Goal: Obtain resource: Download file/media

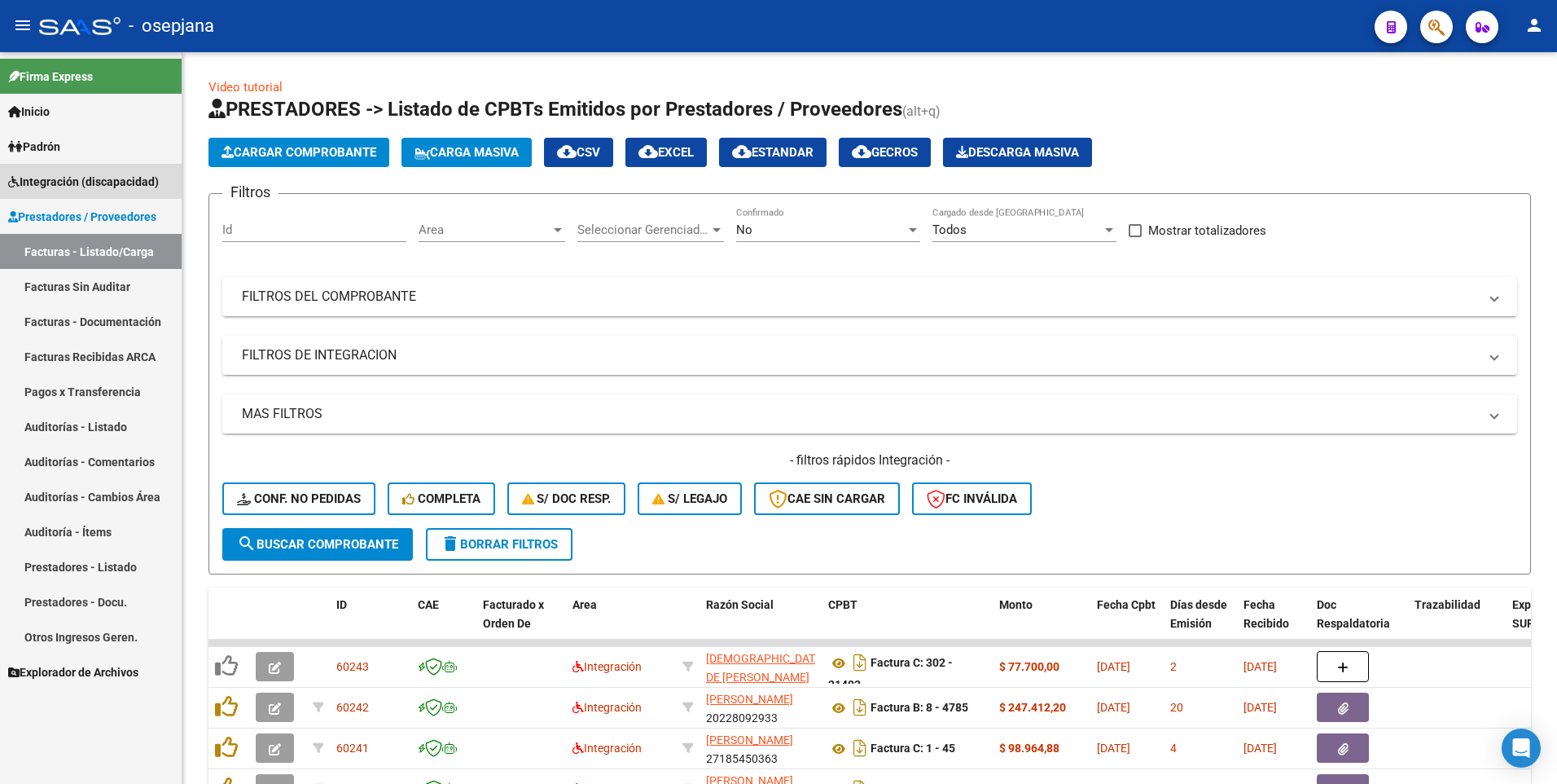
click at [57, 180] on span "Integración (discapacidad)" at bounding box center [83, 182] width 150 height 18
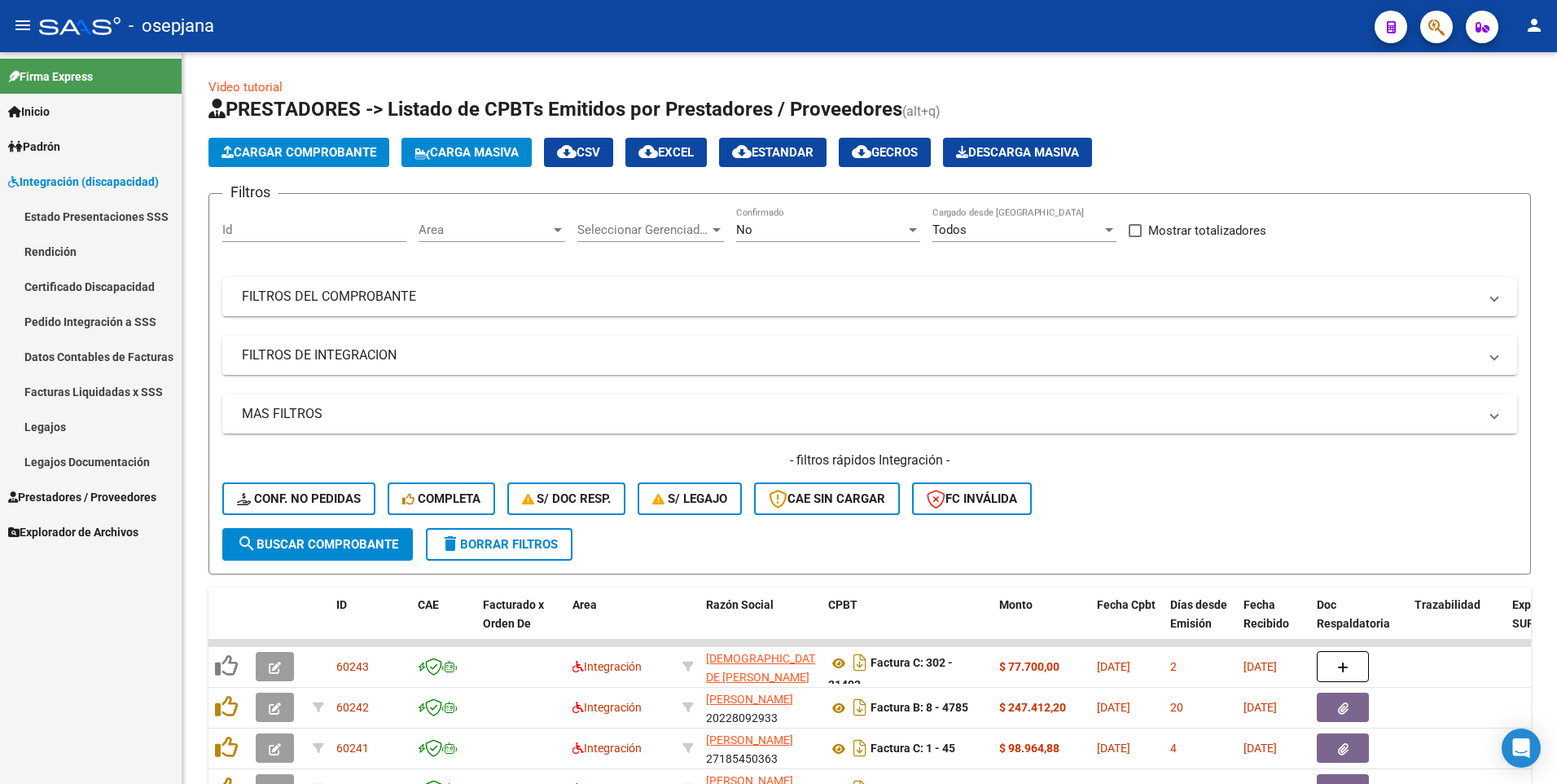
click at [70, 422] on link "Legajos" at bounding box center [91, 426] width 182 height 35
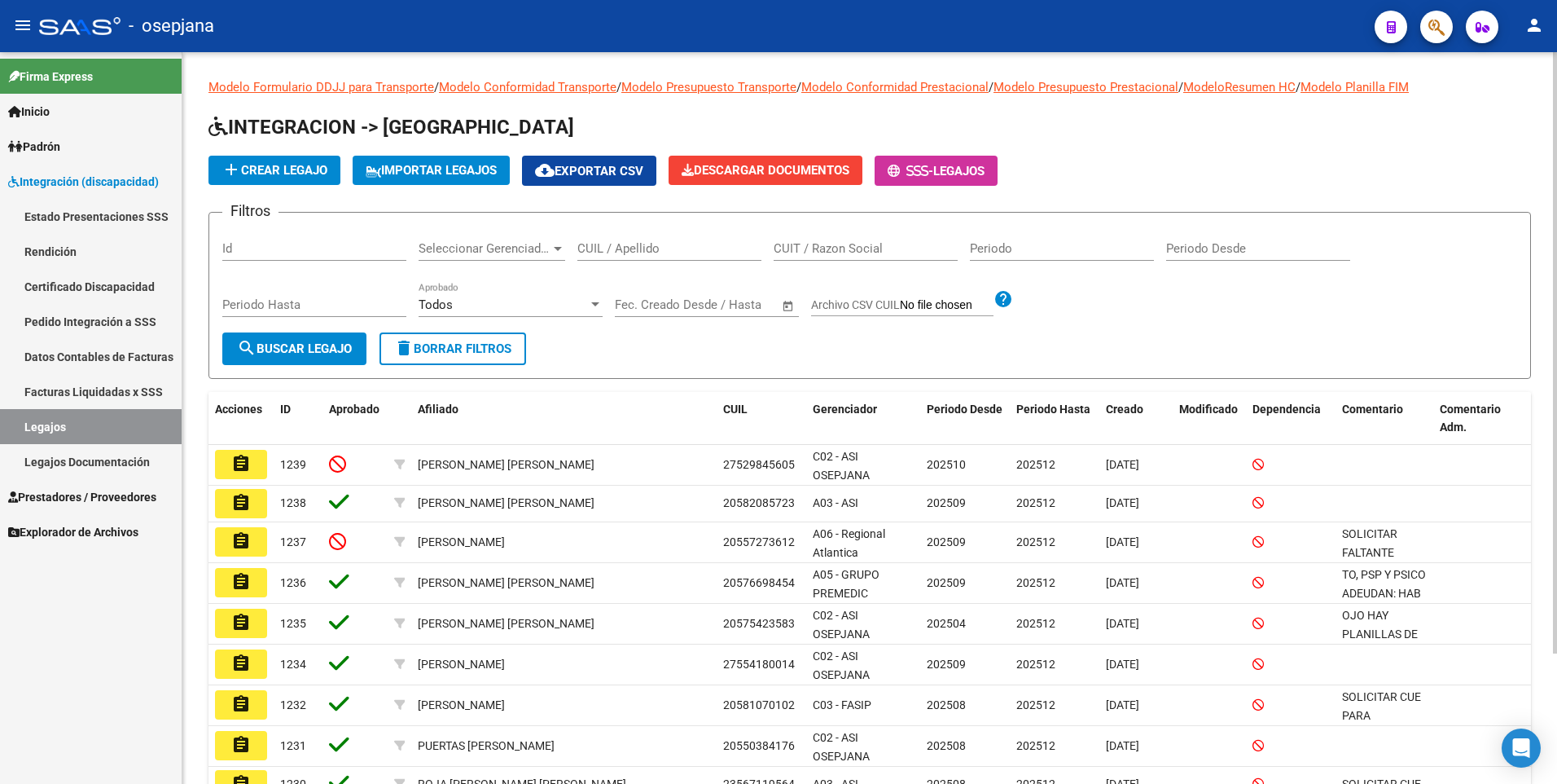
click at [668, 250] on input "CUIL / Apellido" at bounding box center [669, 248] width 184 height 15
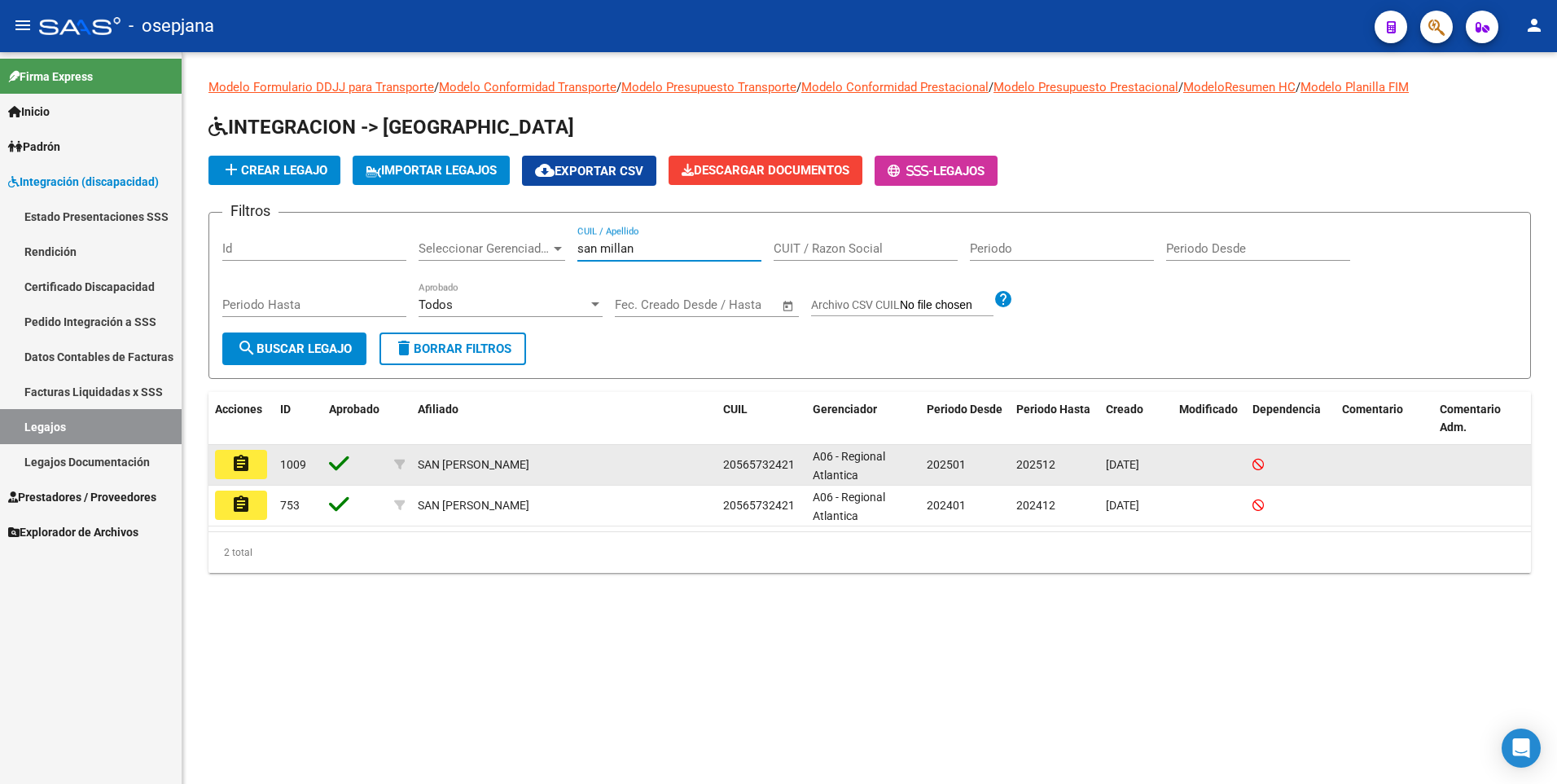
type input "san millan"
click at [244, 469] on mat-icon "assignment" at bounding box center [240, 463] width 19 height 19
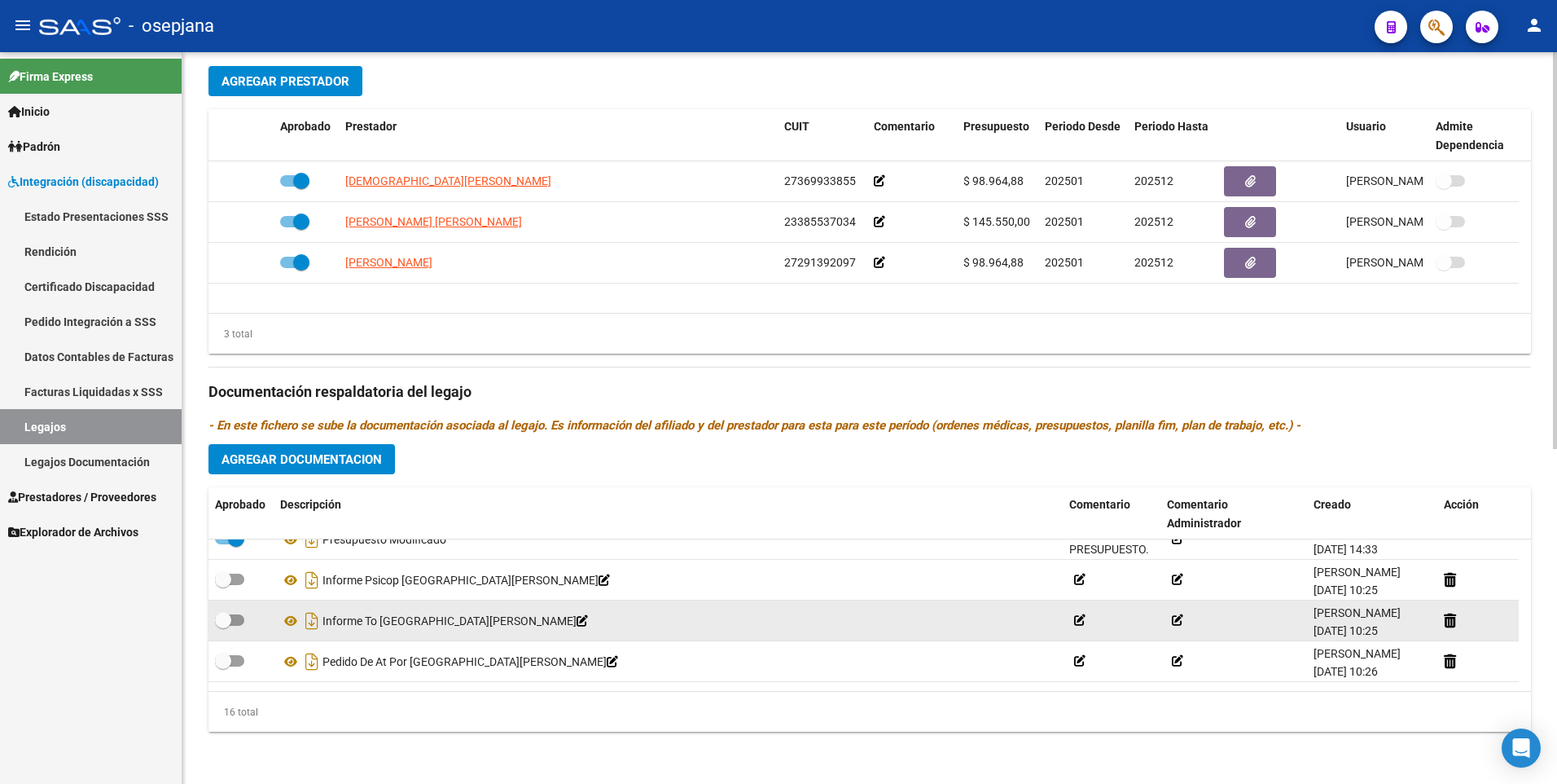
scroll to position [505, 0]
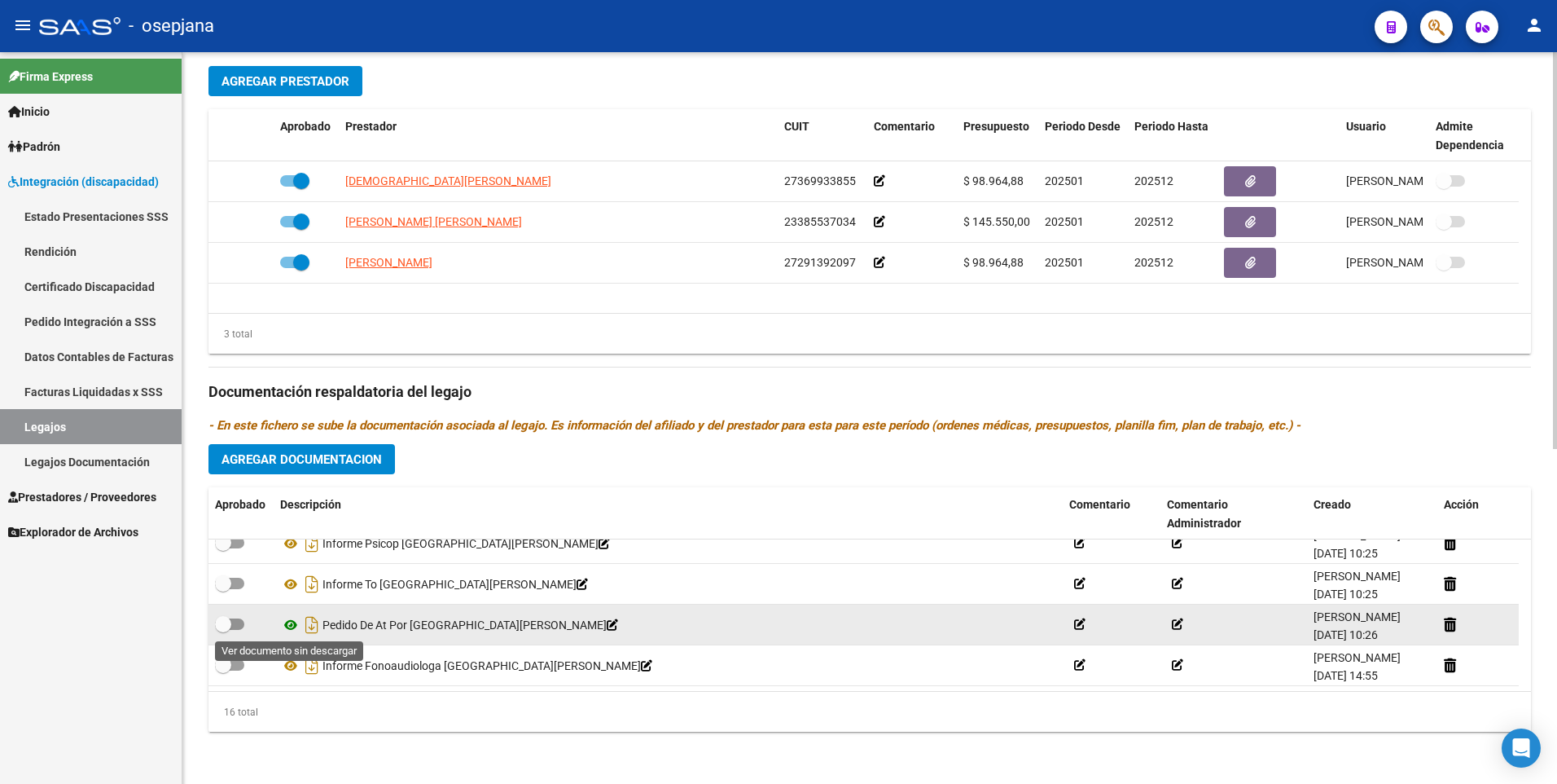
click at [293, 624] on icon at bounding box center [291, 624] width 21 height 19
click at [295, 628] on icon at bounding box center [291, 624] width 21 height 19
